Goal: Task Accomplishment & Management: Use online tool/utility

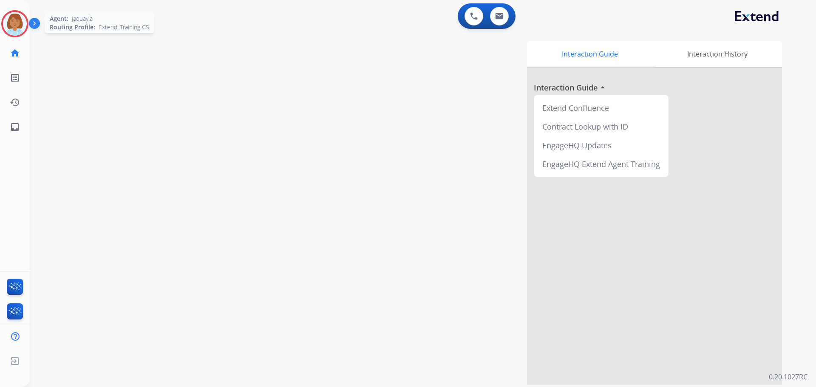
click at [11, 23] on img at bounding box center [15, 24] width 24 height 24
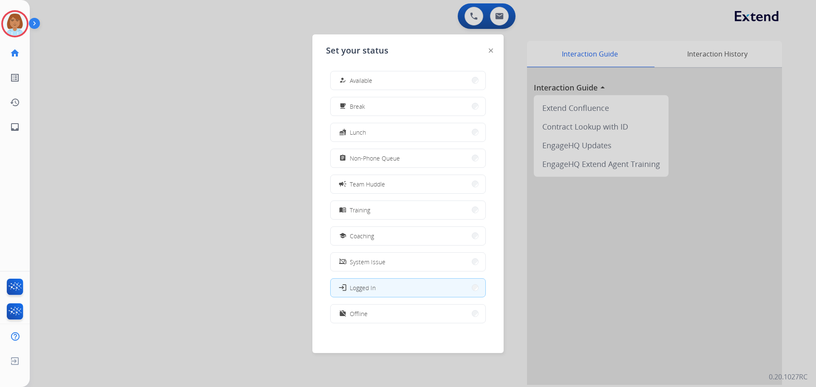
click at [359, 86] on button "how_to_reg Available" at bounding box center [407, 80] width 155 height 18
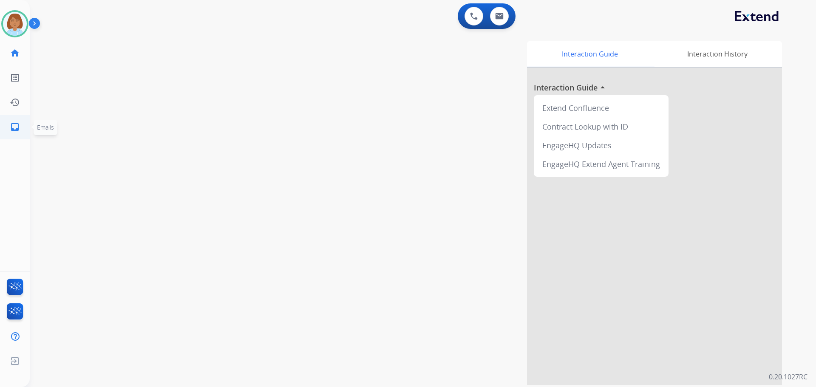
click at [15, 124] on mat-icon "inbox" at bounding box center [15, 127] width 10 height 10
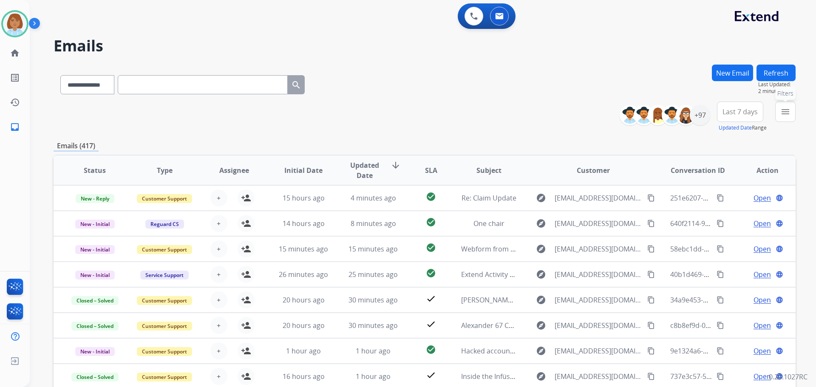
click at [781, 117] on button "menu Filters" at bounding box center [785, 112] width 20 height 20
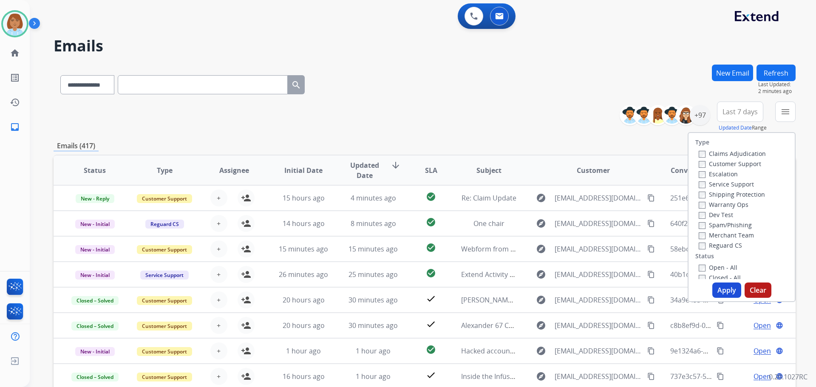
click at [722, 162] on label "Customer Support" at bounding box center [729, 164] width 62 height 8
click at [713, 195] on label "Shipping Protection" at bounding box center [731, 194] width 66 height 8
click at [717, 290] on button "Apply" at bounding box center [726, 289] width 29 height 15
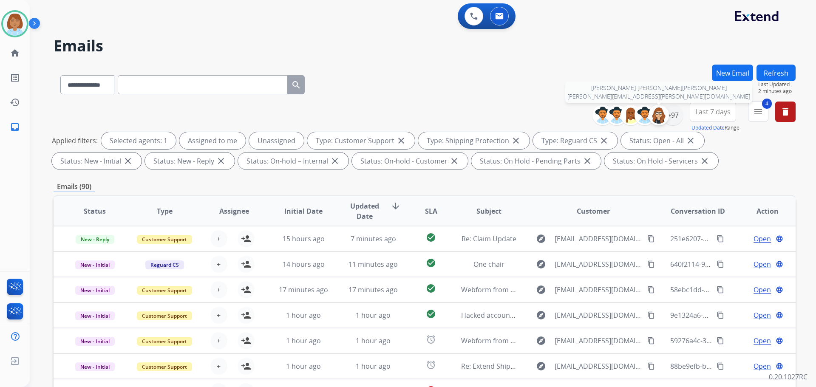
click at [666, 114] on div at bounding box center [658, 115] width 20 height 20
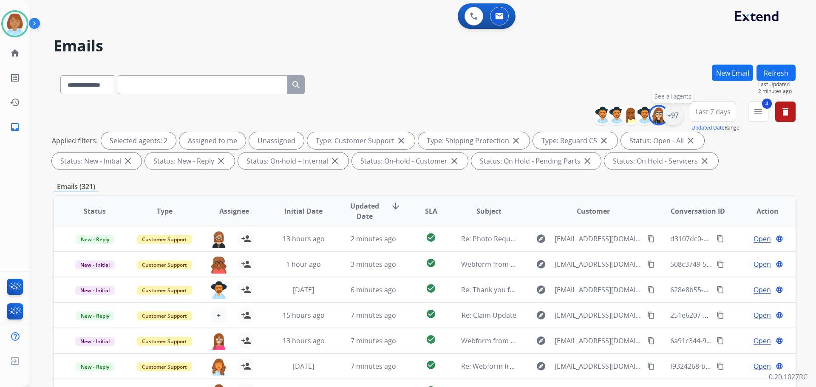
click at [673, 118] on div "+97" at bounding box center [672, 115] width 20 height 20
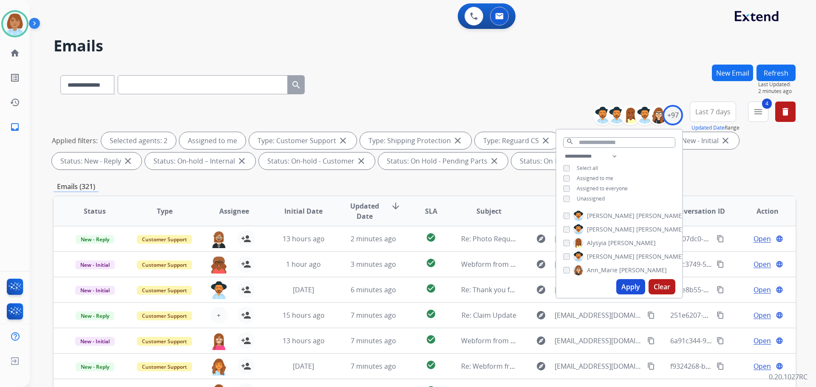
click at [627, 282] on button "Apply" at bounding box center [630, 286] width 29 height 15
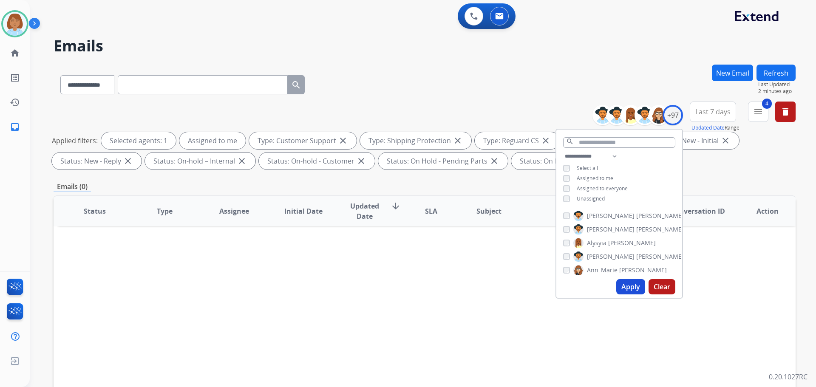
click at [586, 199] on span "Unassigned" at bounding box center [590, 198] width 28 height 7
click at [627, 293] on button "Apply" at bounding box center [630, 286] width 29 height 15
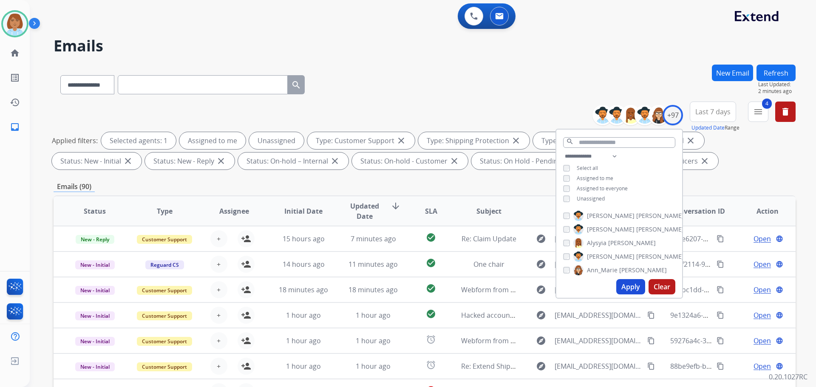
click at [463, 86] on div "**********" at bounding box center [425, 83] width 742 height 37
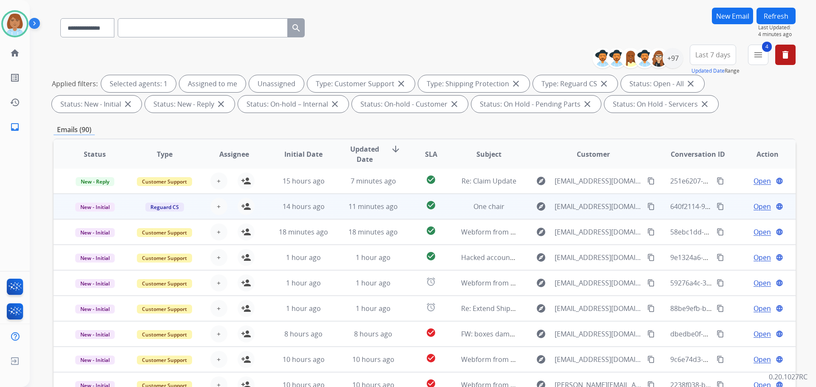
scroll to position [137, 0]
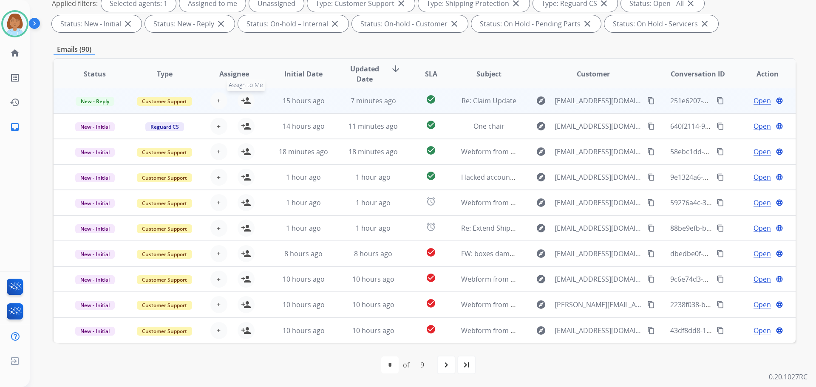
click at [244, 104] on mat-icon "person_add" at bounding box center [246, 101] width 10 height 10
click at [241, 99] on mat-icon "person_remove" at bounding box center [246, 101] width 10 height 10
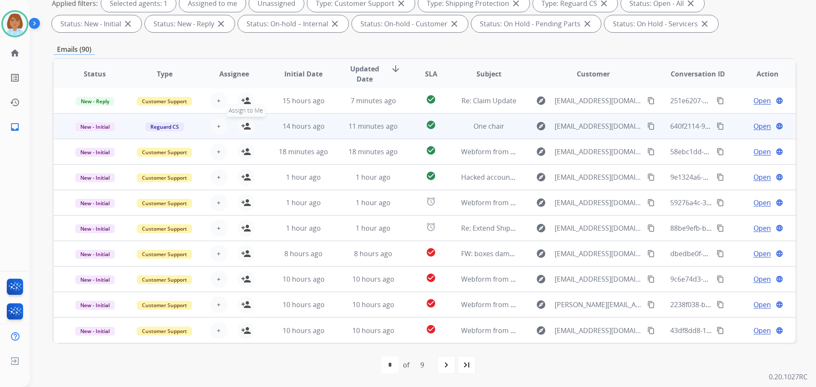
click at [242, 129] on mat-icon "person_add" at bounding box center [246, 126] width 10 height 10
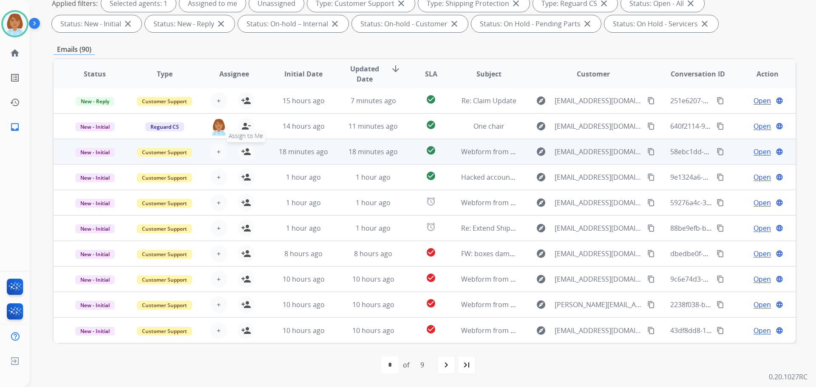
click at [245, 150] on mat-icon "person_add" at bounding box center [246, 152] width 10 height 10
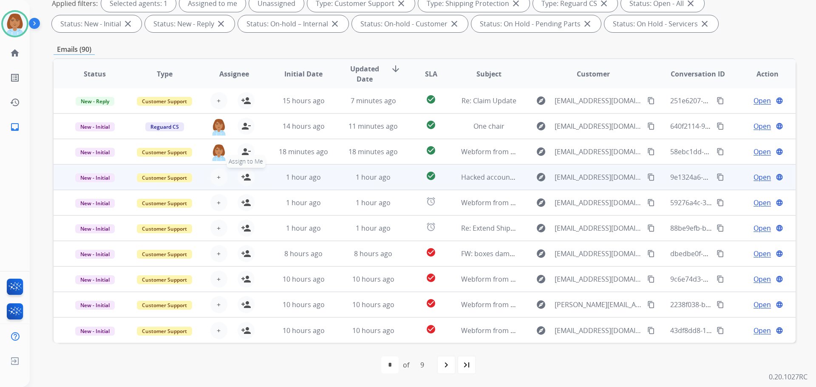
click at [246, 181] on mat-icon "person_add" at bounding box center [246, 177] width 10 height 10
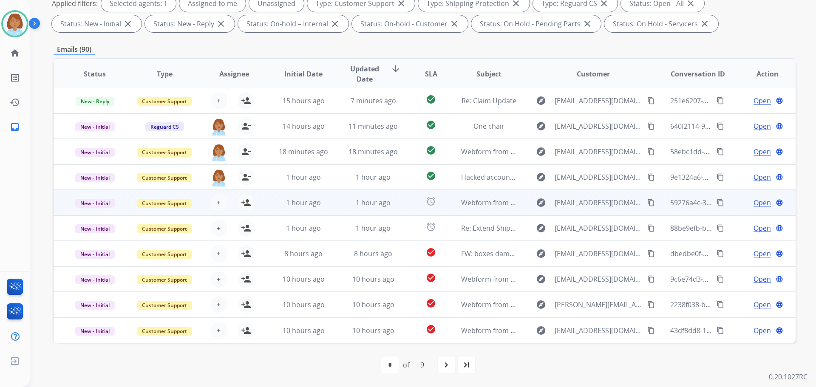
click at [248, 212] on div "+ Select agent person_add Assign to Me" at bounding box center [226, 203] width 69 height 24
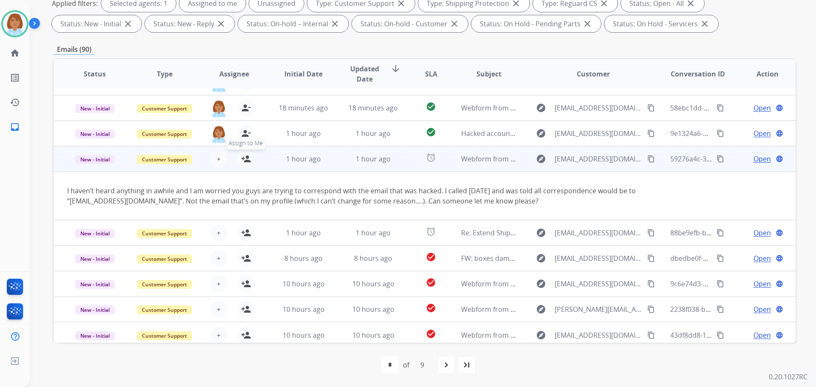
scroll to position [49, 0]
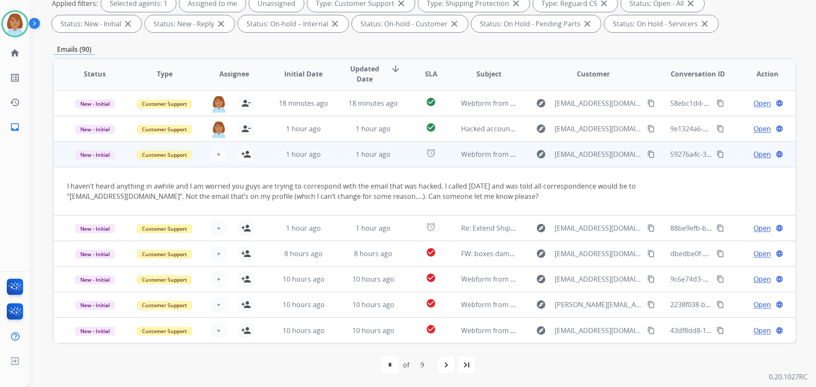
click at [273, 158] on td "1 hour ago" at bounding box center [297, 153] width 70 height 25
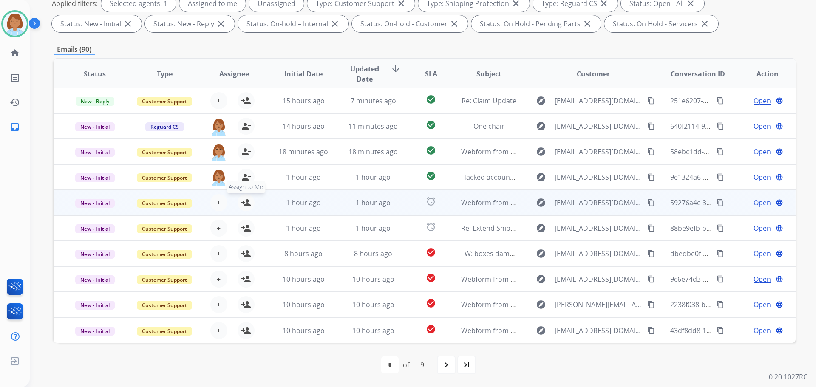
click at [241, 206] on mat-icon "person_add" at bounding box center [246, 203] width 10 height 10
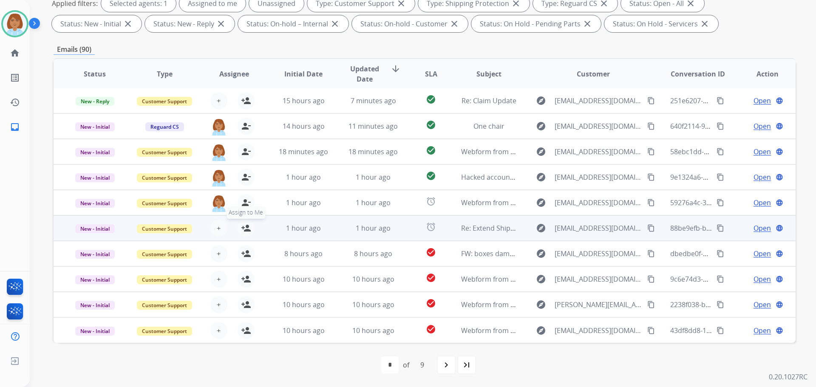
click at [241, 227] on mat-icon "person_add" at bounding box center [246, 228] width 10 height 10
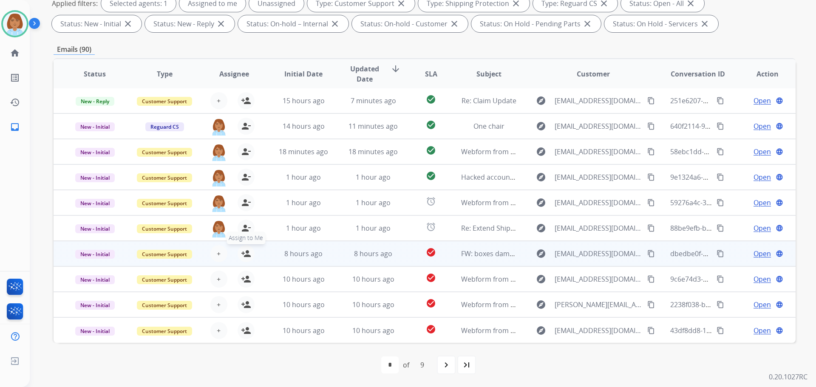
click at [245, 251] on mat-icon "person_add" at bounding box center [246, 253] width 10 height 10
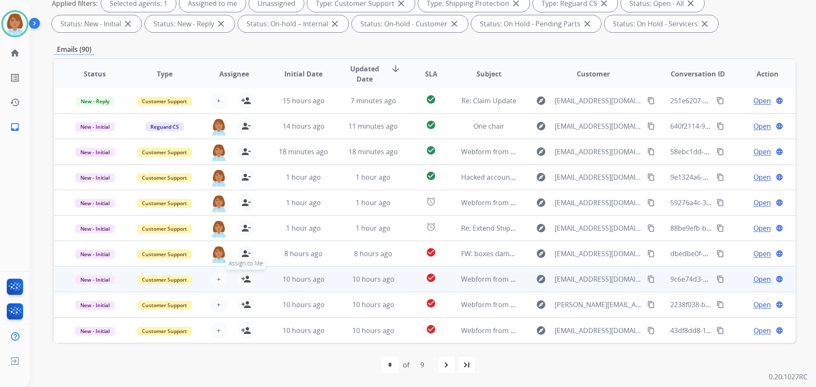
click at [242, 279] on mat-icon "person_add" at bounding box center [246, 279] width 10 height 10
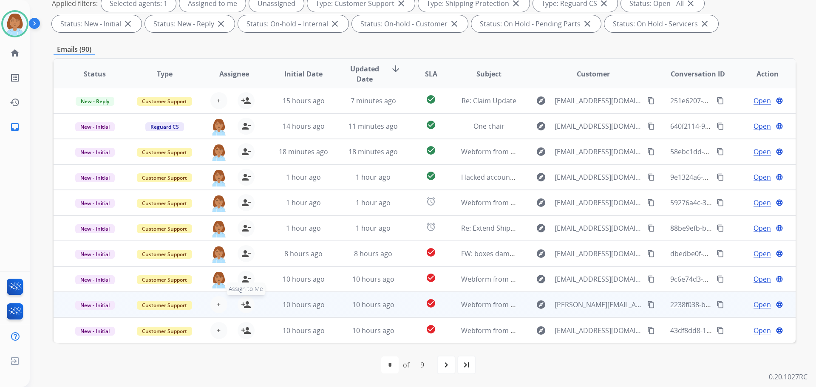
click at [245, 302] on mat-icon "person_add" at bounding box center [246, 304] width 10 height 10
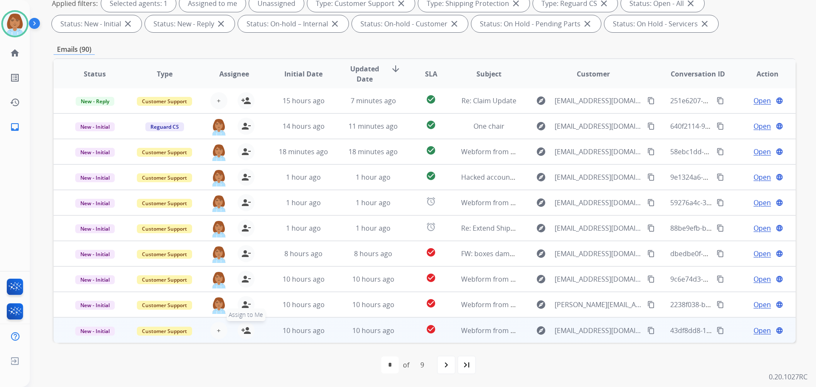
click at [245, 330] on mat-icon "person_add" at bounding box center [246, 330] width 10 height 10
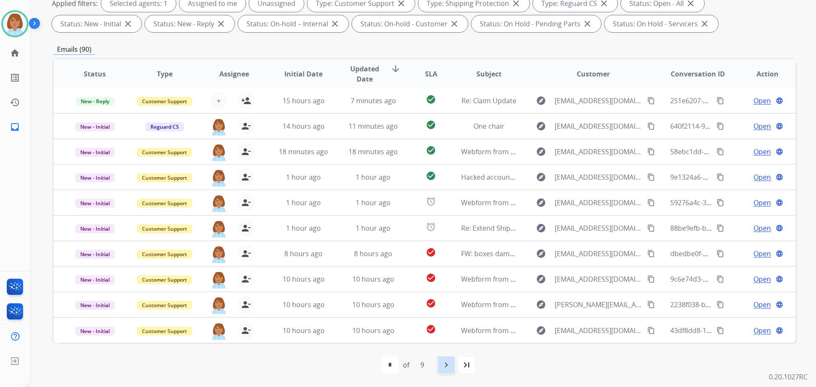
click at [447, 372] on div "navigate_next" at bounding box center [446, 365] width 19 height 19
select select "*"
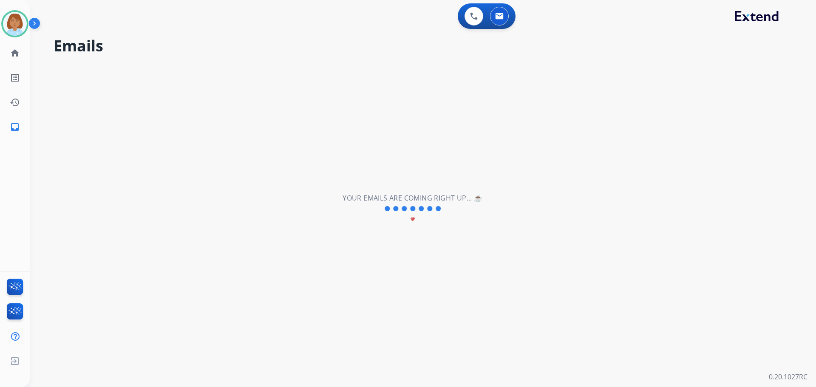
scroll to position [0, 0]
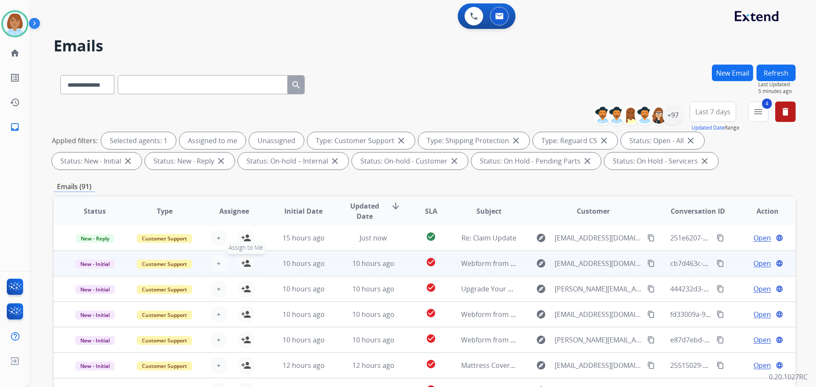
click at [245, 266] on mat-icon "person_add" at bounding box center [246, 263] width 10 height 10
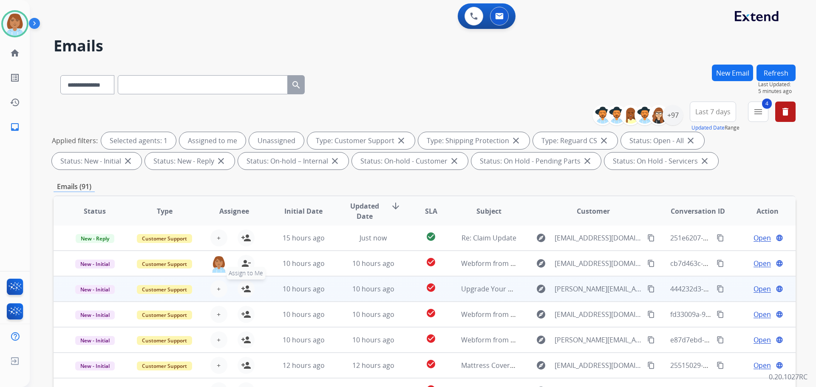
click at [248, 291] on mat-icon "person_add" at bounding box center [246, 289] width 10 height 10
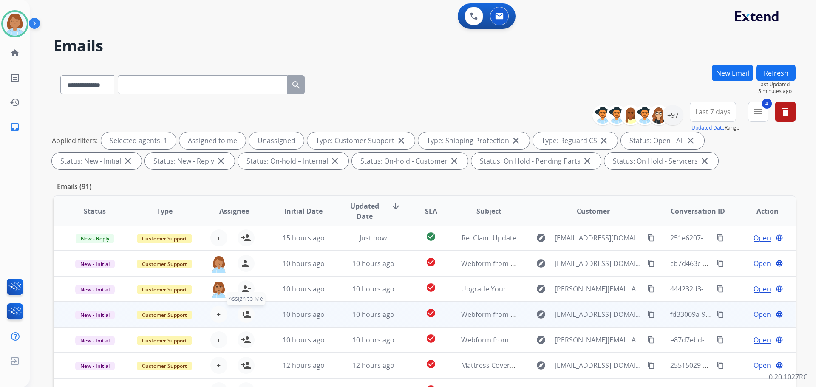
click at [250, 314] on button "person_add Assign to Me" at bounding box center [245, 314] width 17 height 17
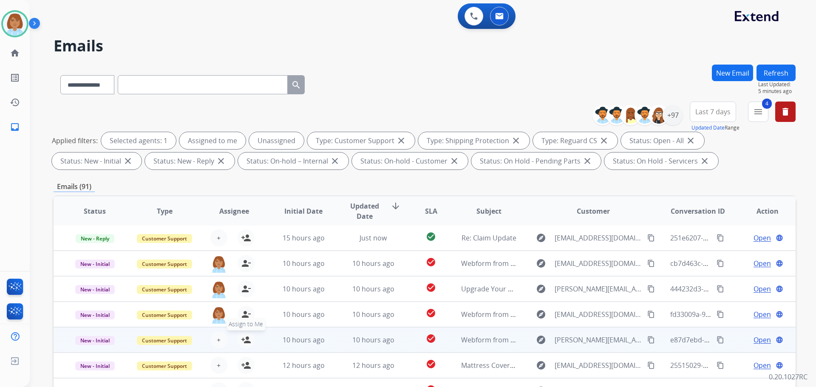
click at [249, 343] on button "person_add Assign to Me" at bounding box center [245, 339] width 17 height 17
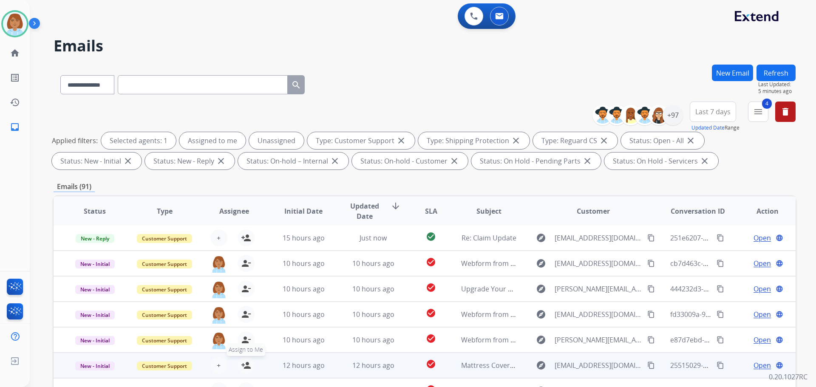
click at [246, 363] on mat-icon "person_add" at bounding box center [246, 365] width 10 height 10
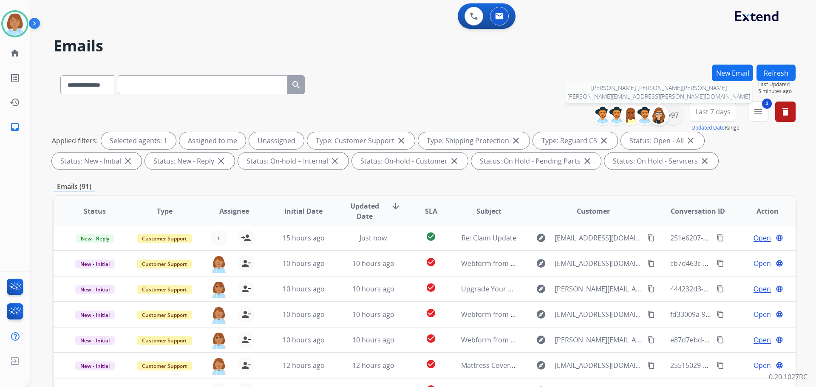
click at [667, 116] on div at bounding box center [658, 115] width 20 height 20
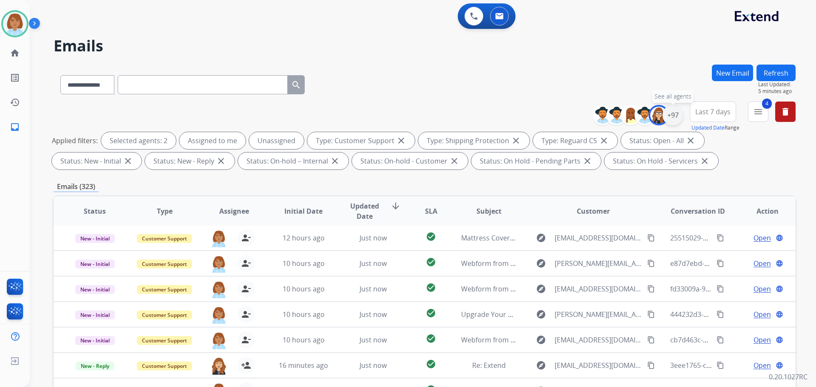
click at [671, 117] on div "+97" at bounding box center [672, 115] width 20 height 20
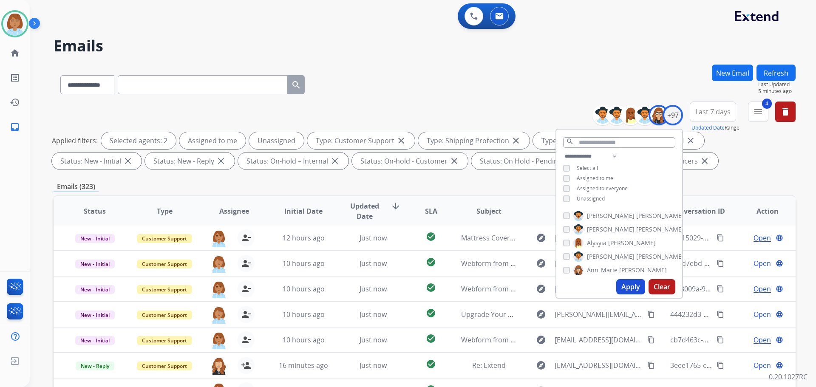
click at [589, 200] on span "Unassigned" at bounding box center [590, 198] width 28 height 7
click at [620, 284] on button "Apply" at bounding box center [630, 286] width 29 height 15
